Goal: Task Accomplishment & Management: Manage account settings

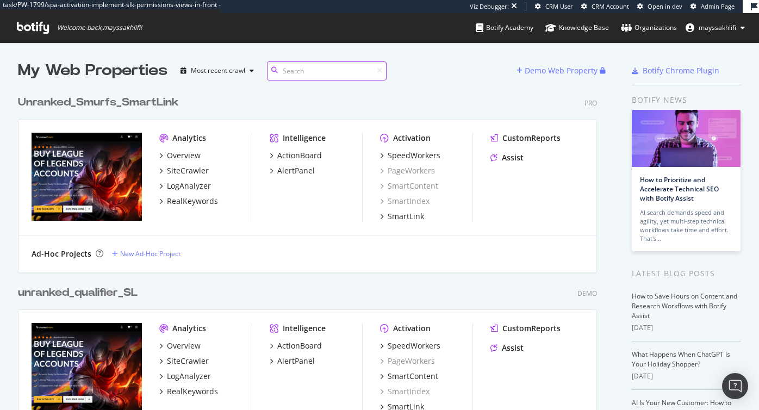
scroll to position [410, 759]
click at [646, 31] on div "Organizations" at bounding box center [649, 27] width 56 height 11
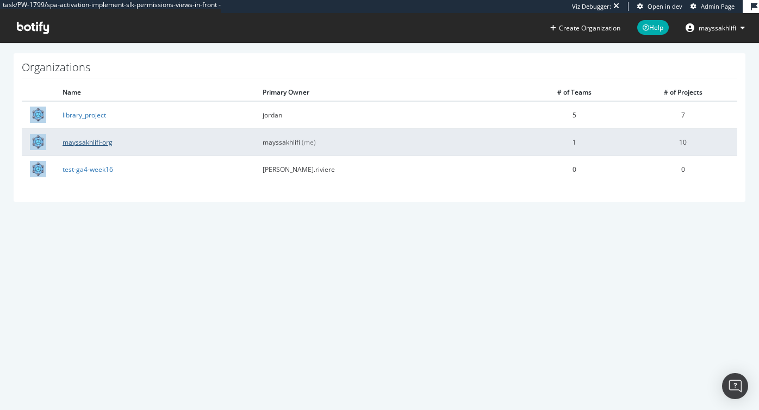
click at [83, 139] on link "mayssakhlifi-org" at bounding box center [88, 142] width 50 height 9
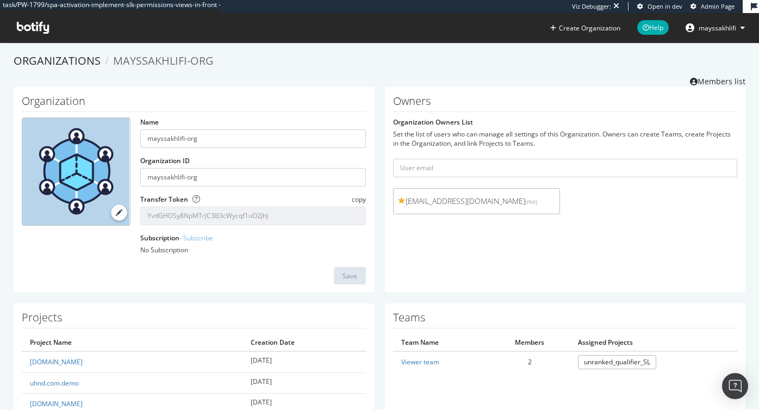
scroll to position [36, 0]
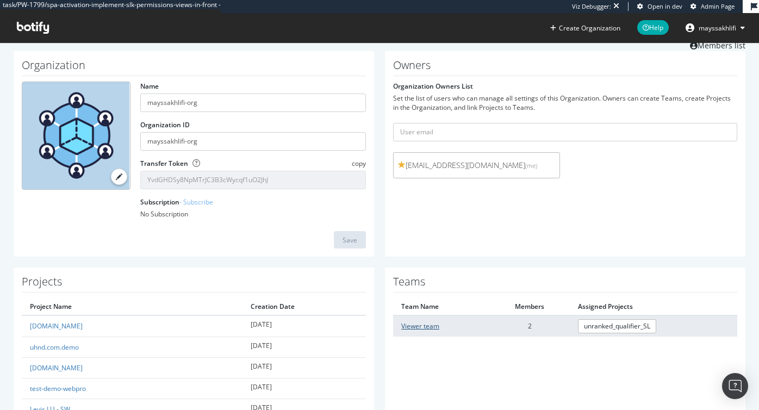
click at [411, 327] on link "Viewer team" at bounding box center [420, 325] width 38 height 9
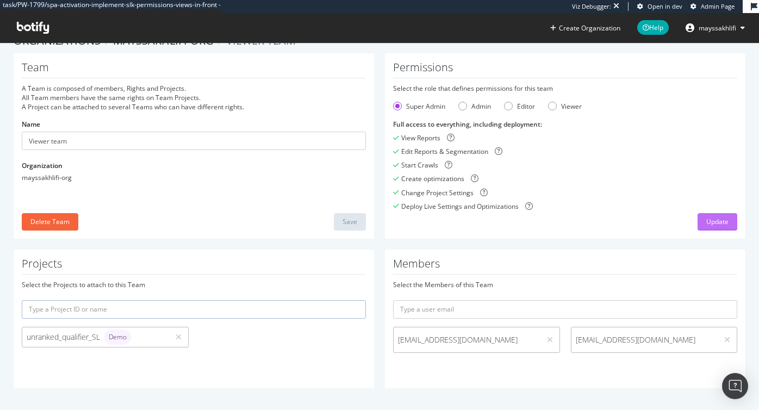
click at [715, 220] on div "Update" at bounding box center [717, 221] width 22 height 9
click at [708, 28] on span "mayssakhlifi" at bounding box center [717, 27] width 38 height 9
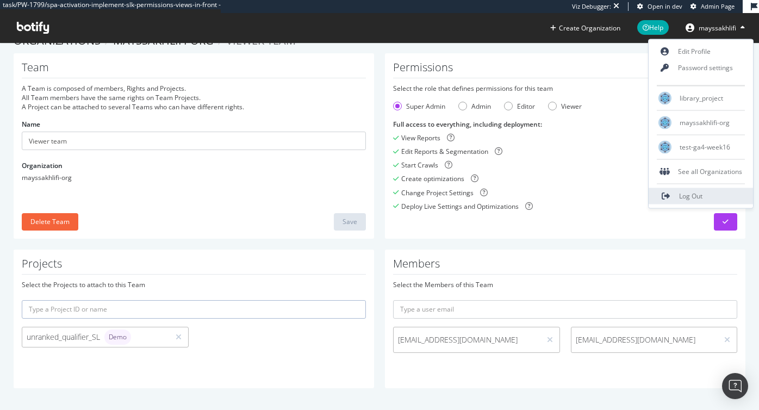
click at [678, 194] on link "Log Out" at bounding box center [700, 196] width 104 height 16
